Goal: Navigation & Orientation: Find specific page/section

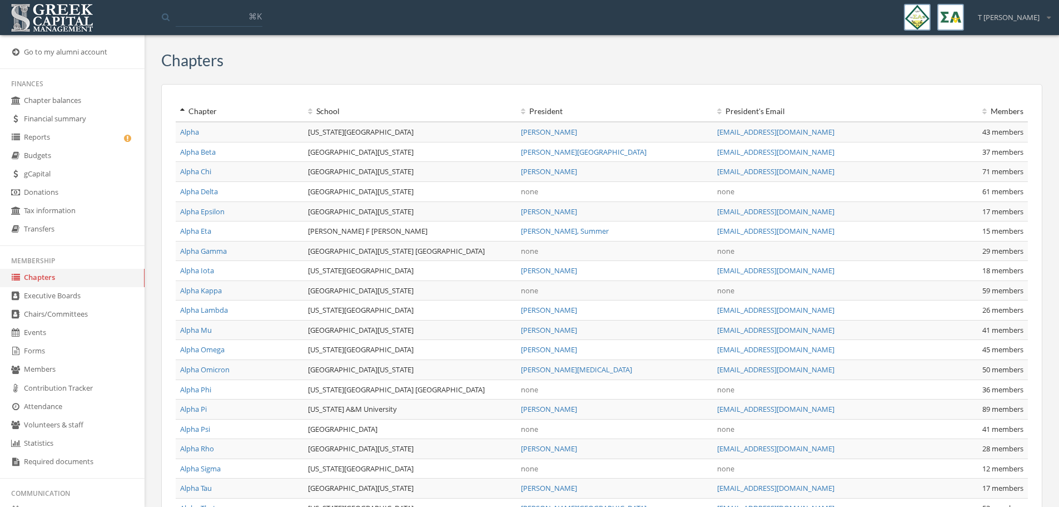
click at [37, 137] on link "Reports" at bounding box center [72, 137] width 145 height 18
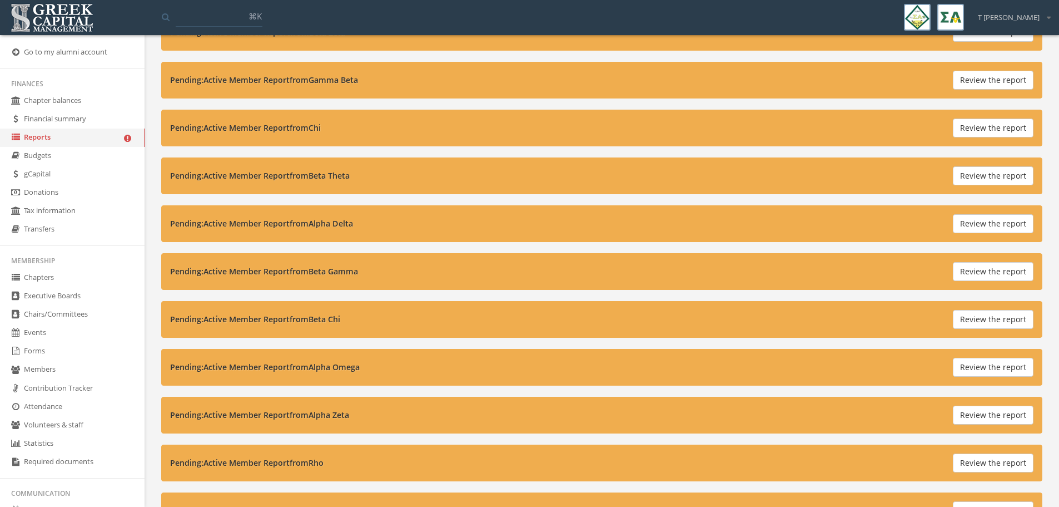
scroll to position [556, 0]
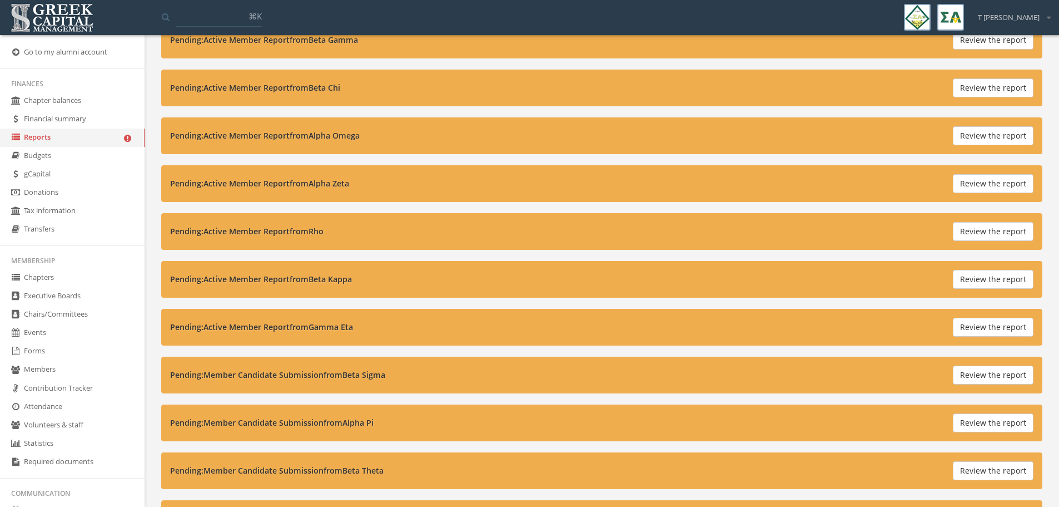
click at [35, 349] on link "Forms" at bounding box center [72, 351] width 145 height 18
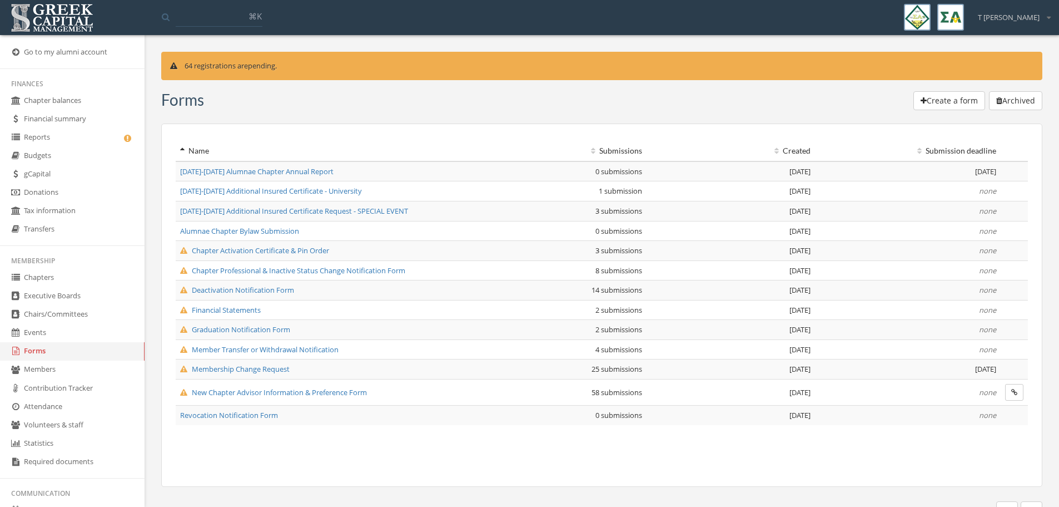
click at [54, 369] on link "Members" at bounding box center [72, 369] width 145 height 18
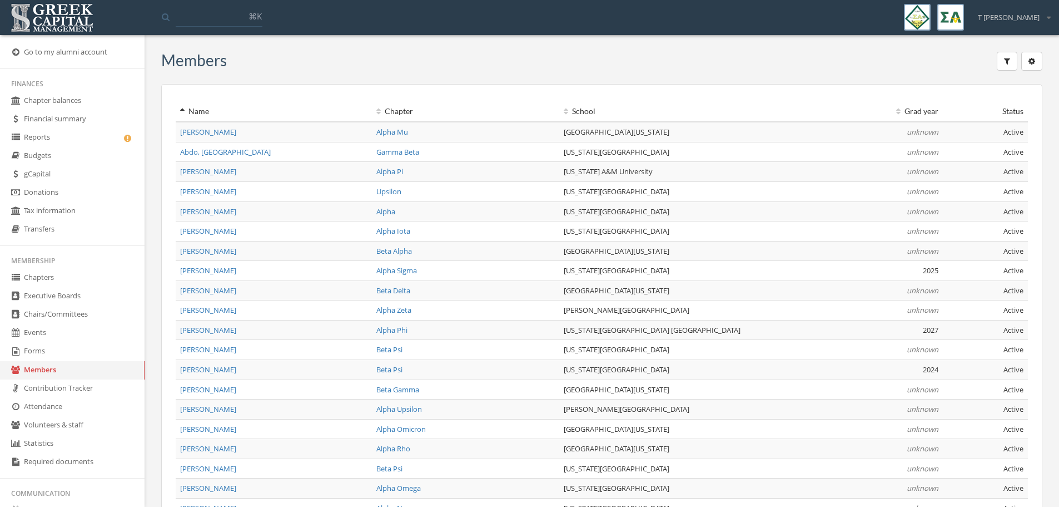
click at [394, 136] on link "Alpha Mu" at bounding box center [392, 132] width 32 height 10
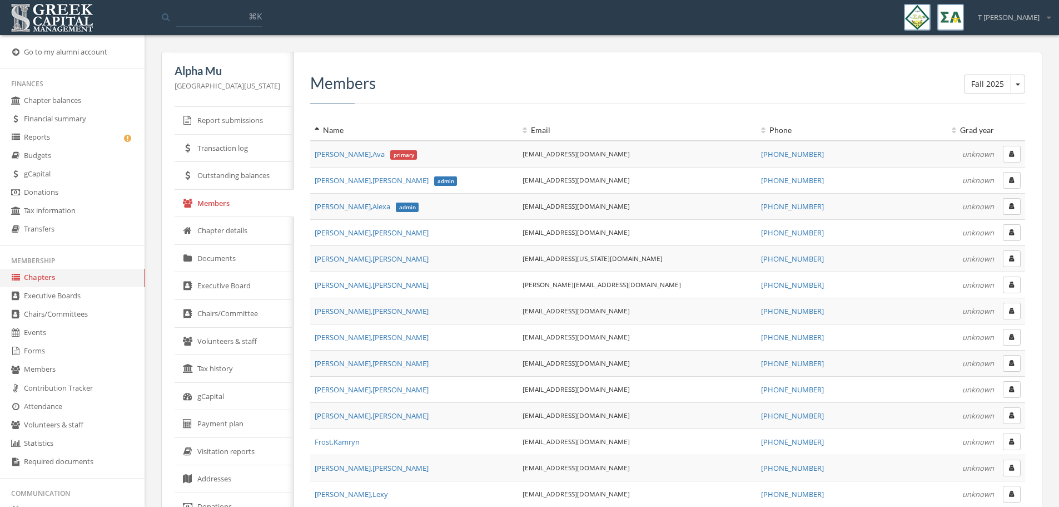
click at [1020, 182] on button "button" at bounding box center [1012, 180] width 18 height 17
